Goal: Transaction & Acquisition: Book appointment/travel/reservation

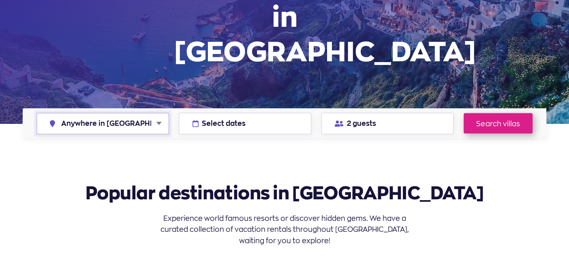
click at [124, 113] on select "Anywhere in Greece Athens Chalkidiki Corfu Crete Kefalonia Milos Mykonos Naxos …" at bounding box center [103, 123] width 132 height 21
select select "corfu"
click at [37, 113] on select "Anywhere in Greece Athens Chalkidiki Corfu Crete Kefalonia Milos Mykonos Naxos …" at bounding box center [103, 123] width 132 height 21
click at [504, 113] on link "Search villas" at bounding box center [498, 123] width 69 height 20
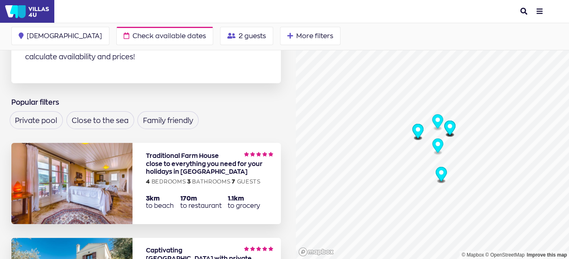
scroll to position [162, 0]
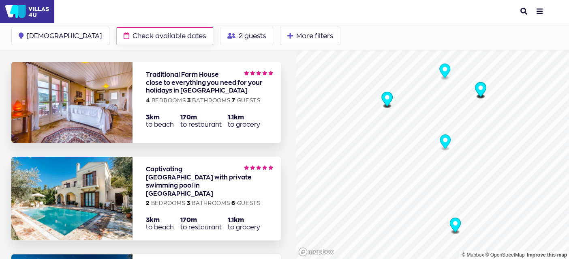
click at [133, 33] on span "Check available dates" at bounding box center [169, 35] width 73 height 6
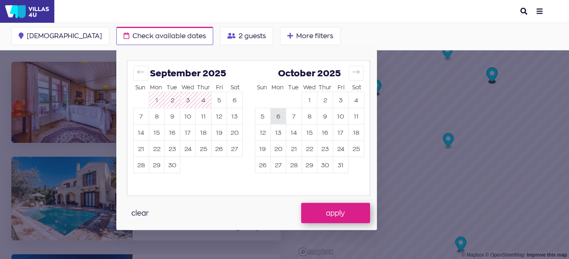
click at [271, 121] on button "6" at bounding box center [278, 116] width 15 height 16
click at [271, 133] on button "13" at bounding box center [278, 133] width 15 height 16
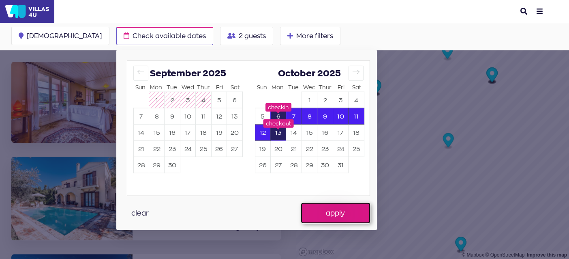
click at [301, 218] on button "apply" at bounding box center [335, 213] width 69 height 20
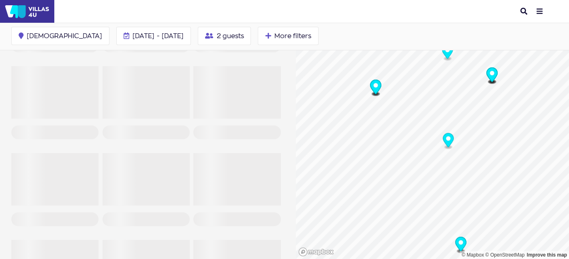
scroll to position [79, 0]
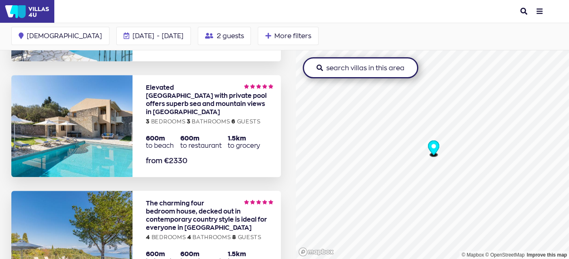
scroll to position [323, 0]
